Goal: Transaction & Acquisition: Book appointment/travel/reservation

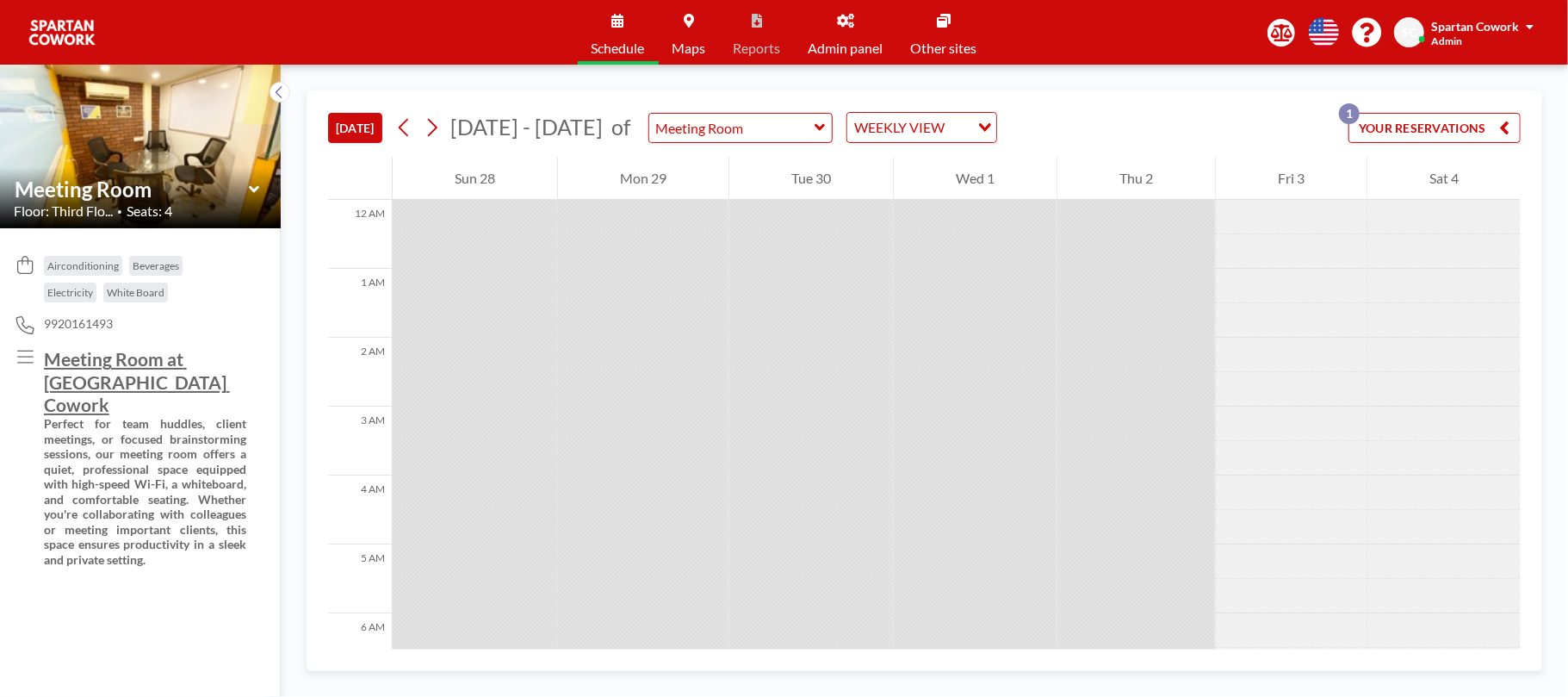
click at [1468, 131] on button "YOUR RESERVATIONS 1" at bounding box center [1434, 127] width 172 height 30
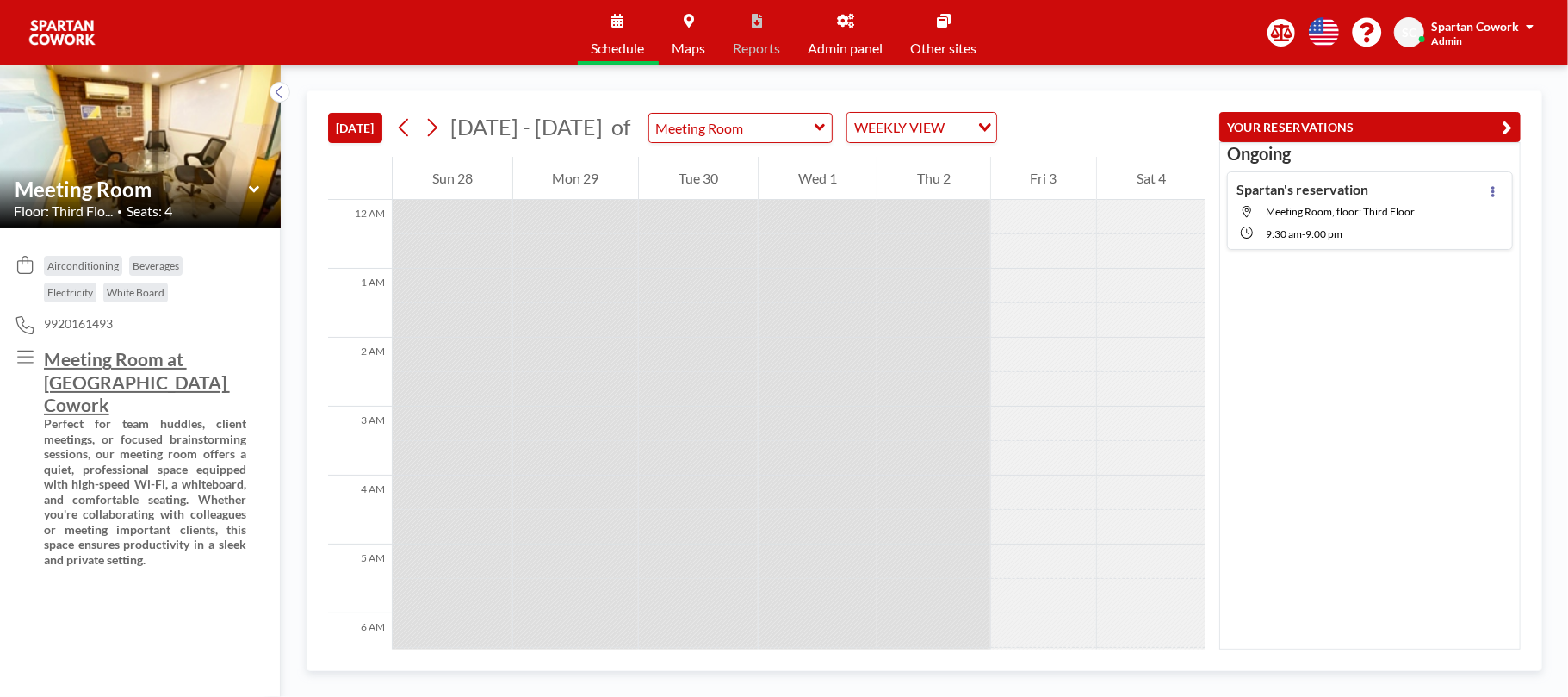
click at [1156, 103] on div "[DATE] [DATE] - [DATE] of Meeting Room WEEKLY VIEW Loading..." at bounding box center [767, 124] width 878 height 66
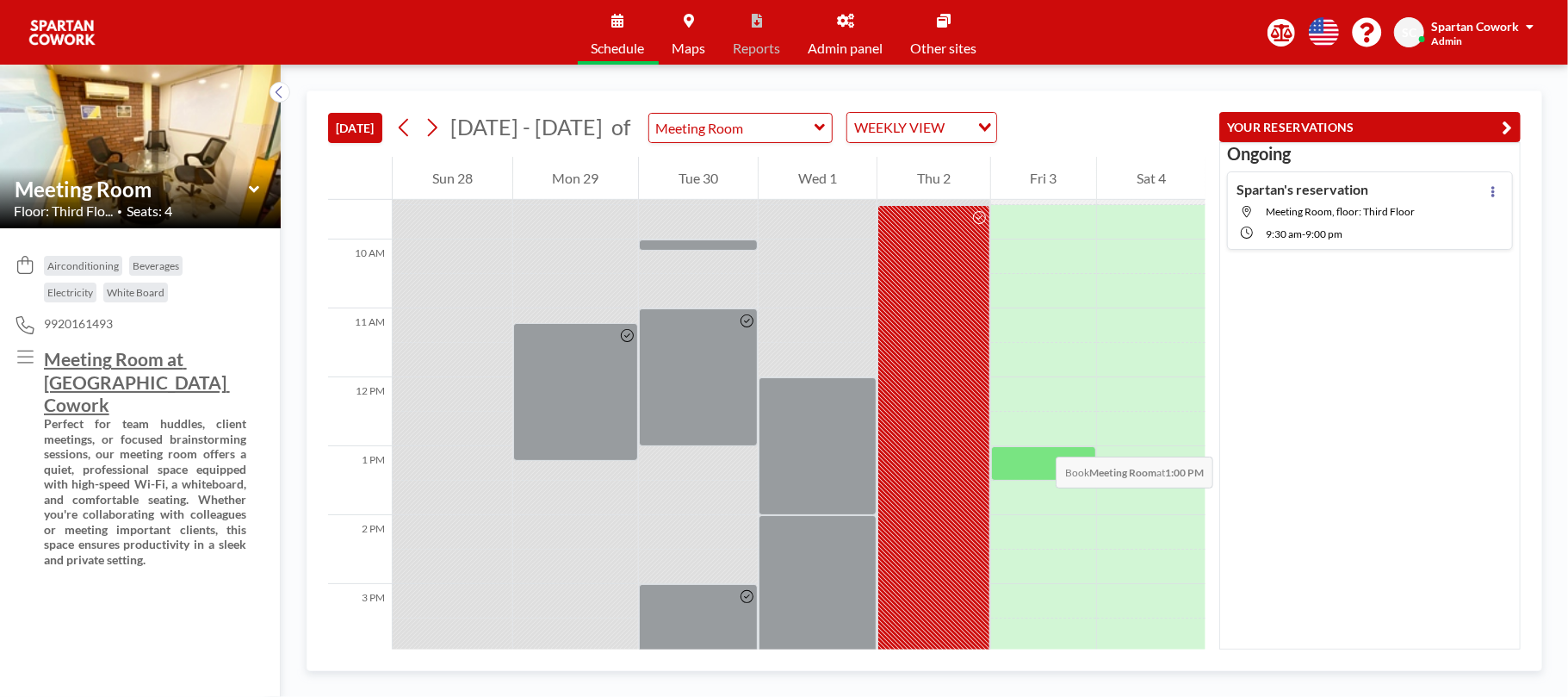
scroll to position [689, 0]
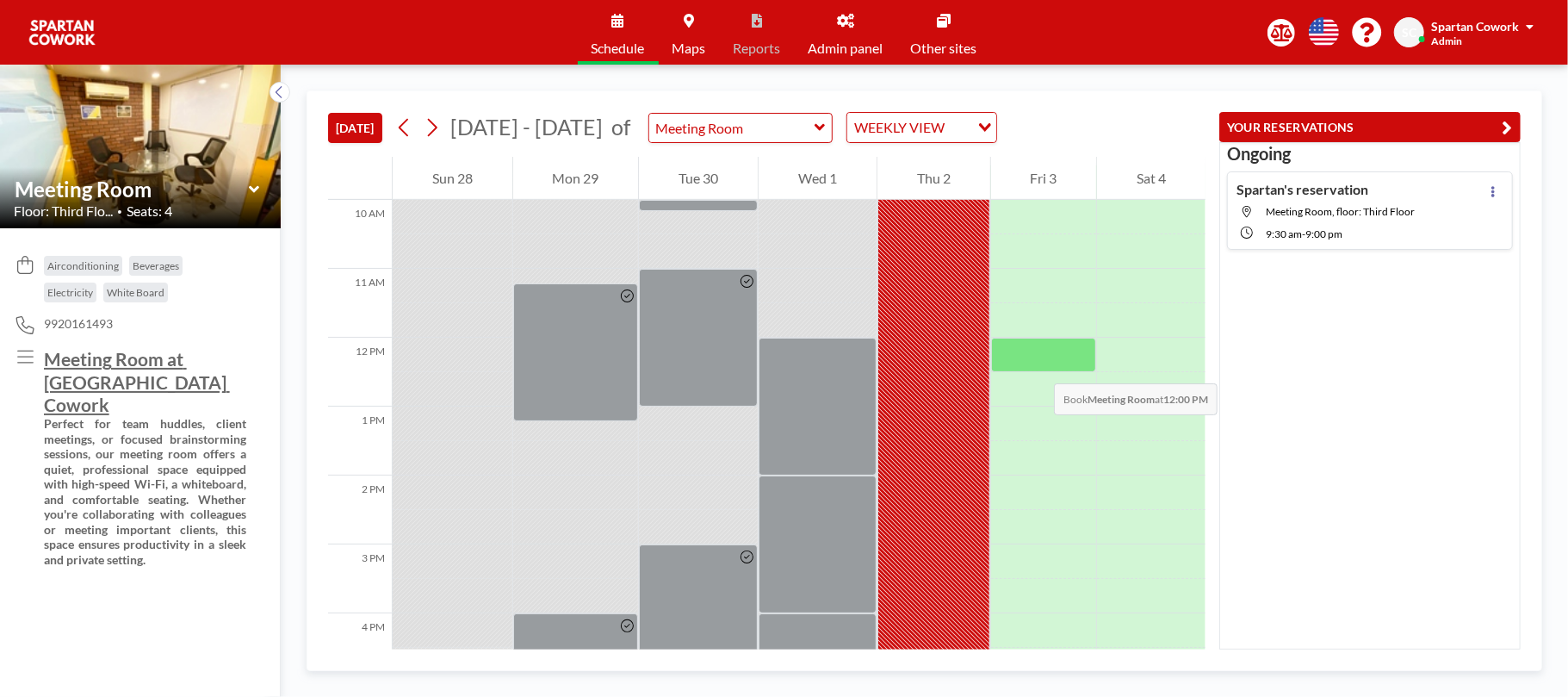
click at [1037, 366] on div at bounding box center [1044, 355] width 106 height 35
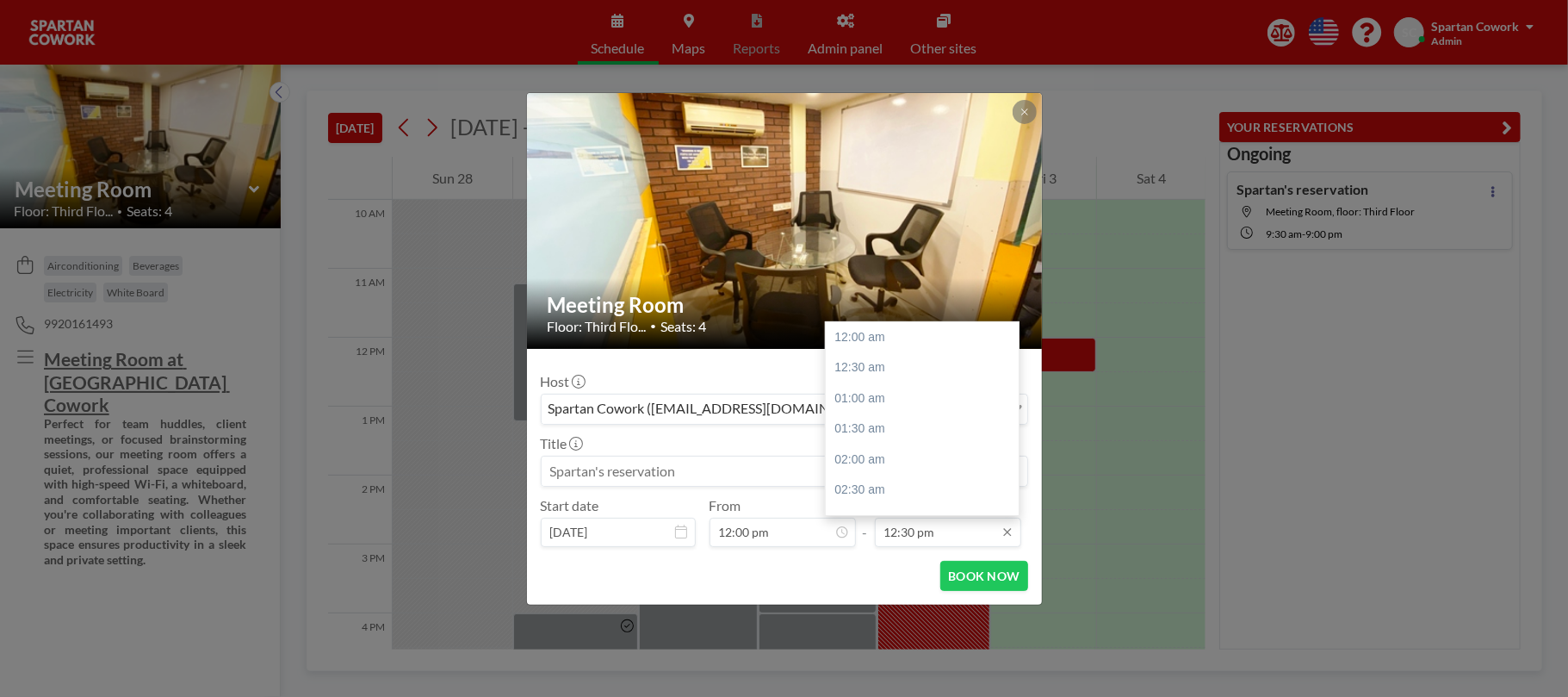
scroll to position [766, 0]
click at [900, 532] on input "12:30 pm" at bounding box center [948, 532] width 146 height 29
click at [889, 428] on div "02:00 pm" at bounding box center [928, 429] width 204 height 31
type input "02:00 pm"
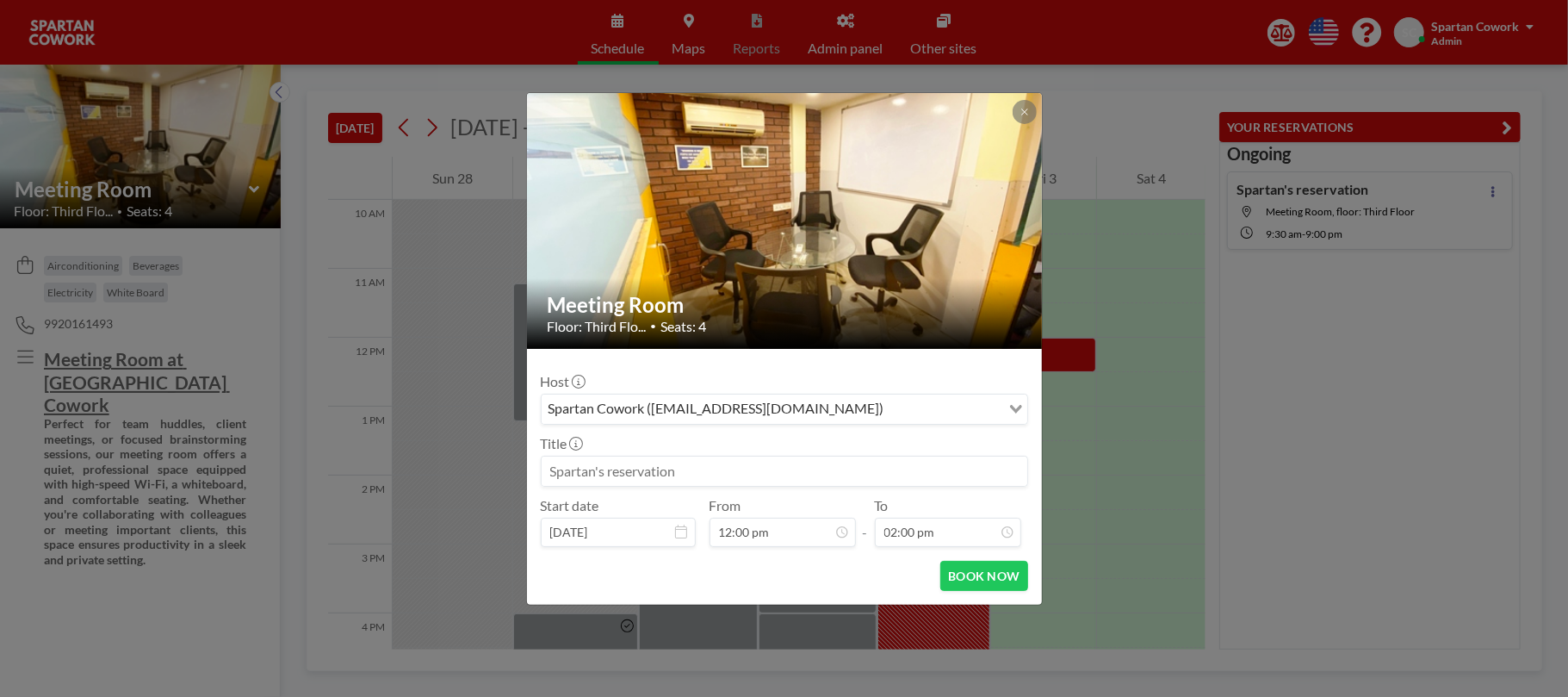
scroll to position [858, 0]
click at [882, 477] on input at bounding box center [784, 472] width 485 height 29
type input "For gofloaters client"
click at [964, 587] on button "BOOK NOW" at bounding box center [983, 576] width 87 height 30
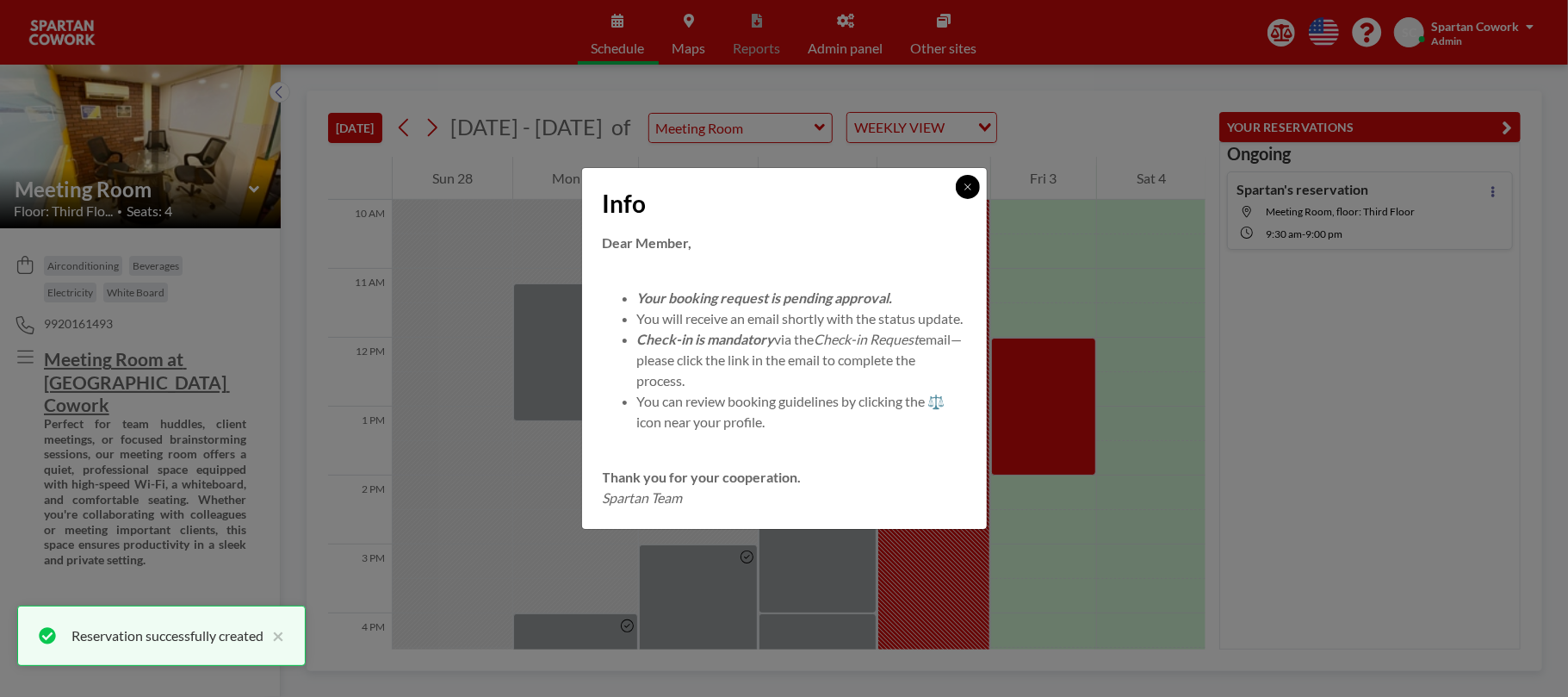
click at [962, 182] on icon at bounding box center [968, 187] width 10 height 10
